Goal: Find specific page/section: Find specific page/section

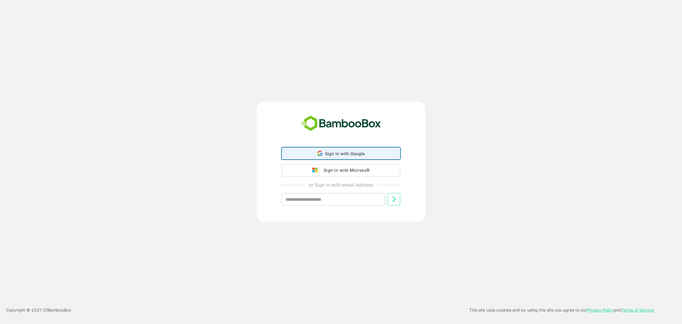
click at [334, 153] on span "Sign in with Google" at bounding box center [345, 153] width 40 height 5
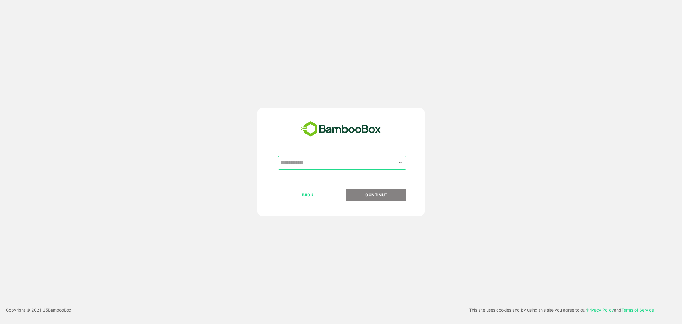
click at [364, 156] on div "​" at bounding box center [342, 163] width 129 height 14
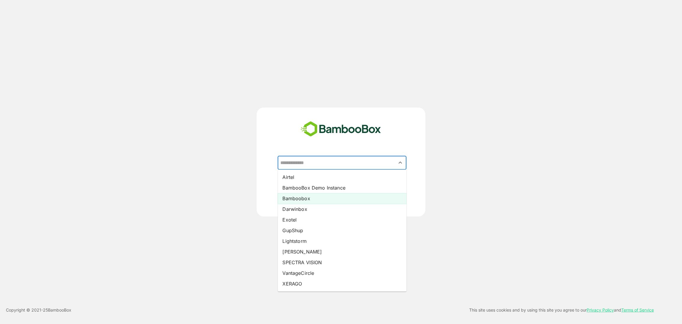
click at [314, 198] on li "Bamboobox" at bounding box center [342, 198] width 129 height 11
type input "*********"
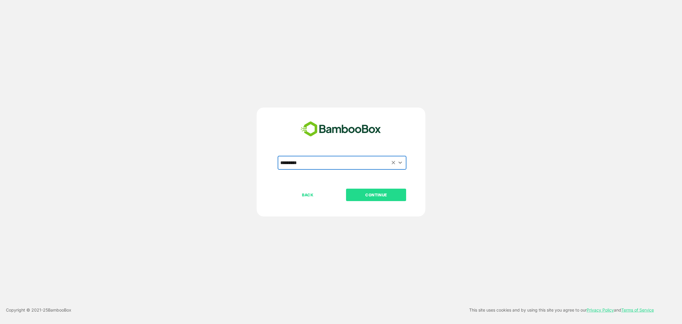
click at [377, 196] on p "CONTINUE" at bounding box center [376, 195] width 59 height 7
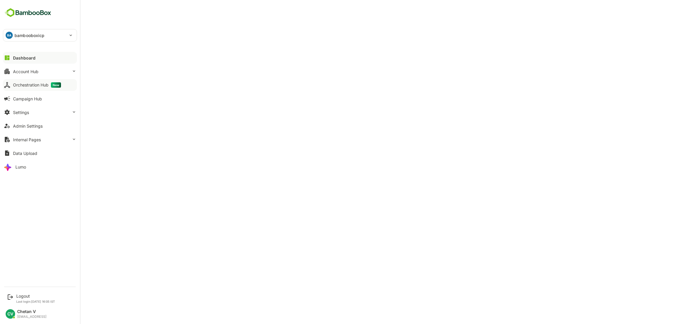
click at [42, 84] on div "Orchestration Hub New" at bounding box center [37, 84] width 48 height 5
